Goal: Task Accomplishment & Management: Manage account settings

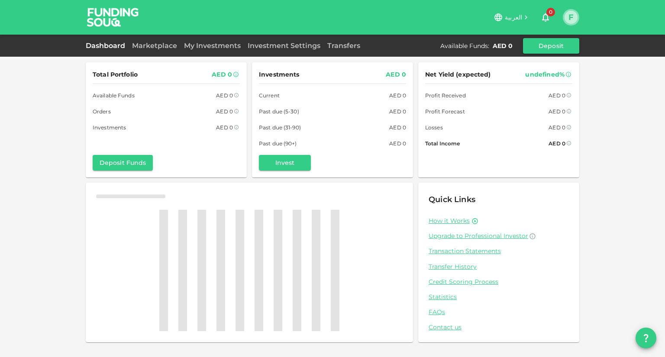
click at [571, 17] on button "F" at bounding box center [570, 17] width 13 height 13
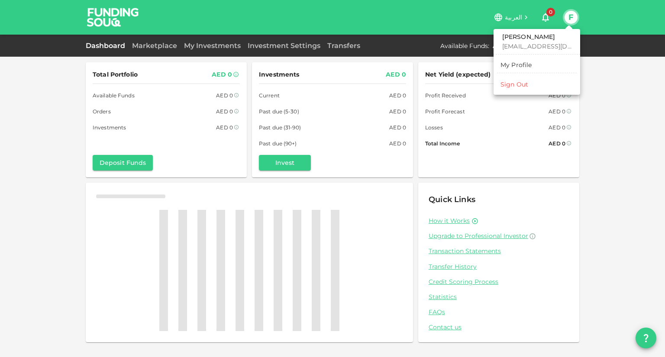
click at [519, 46] on p "[EMAIL_ADDRESS][DOMAIN_NAME]" at bounding box center [536, 46] width 69 height 9
click at [514, 65] on div "My Profile" at bounding box center [516, 65] width 32 height 9
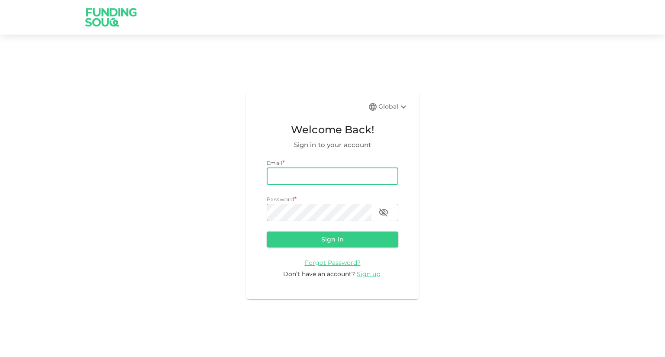
click at [358, 174] on input "email" at bounding box center [333, 176] width 132 height 17
type input "[EMAIL_ADDRESS][DOMAIN_NAME]"
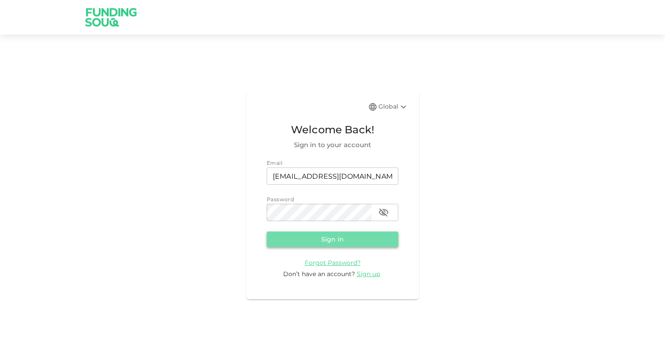
click at [348, 238] on button "Sign in" at bounding box center [333, 240] width 132 height 16
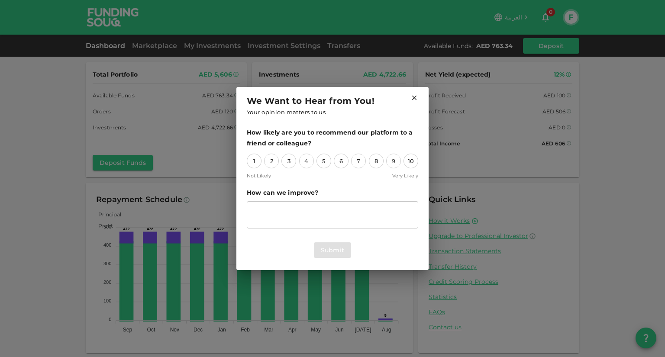
click at [414, 97] on icon at bounding box center [414, 98] width 5 height 5
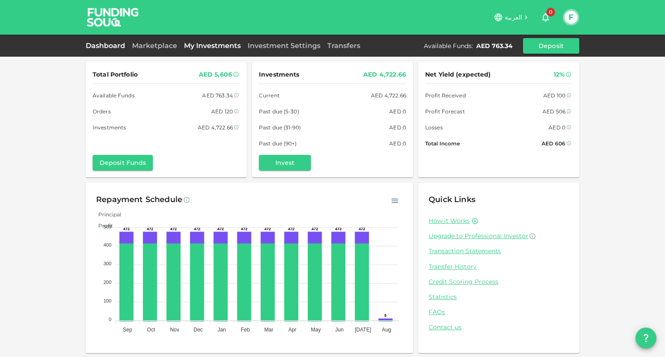
click at [221, 46] on link "My Investments" at bounding box center [212, 46] width 64 height 8
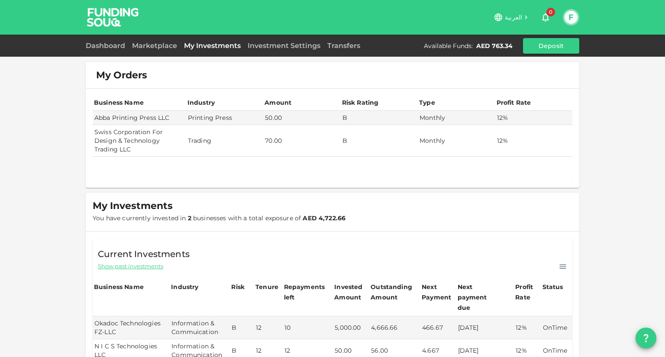
scroll to position [111, 0]
